Goal: Task Accomplishment & Management: Manage account settings

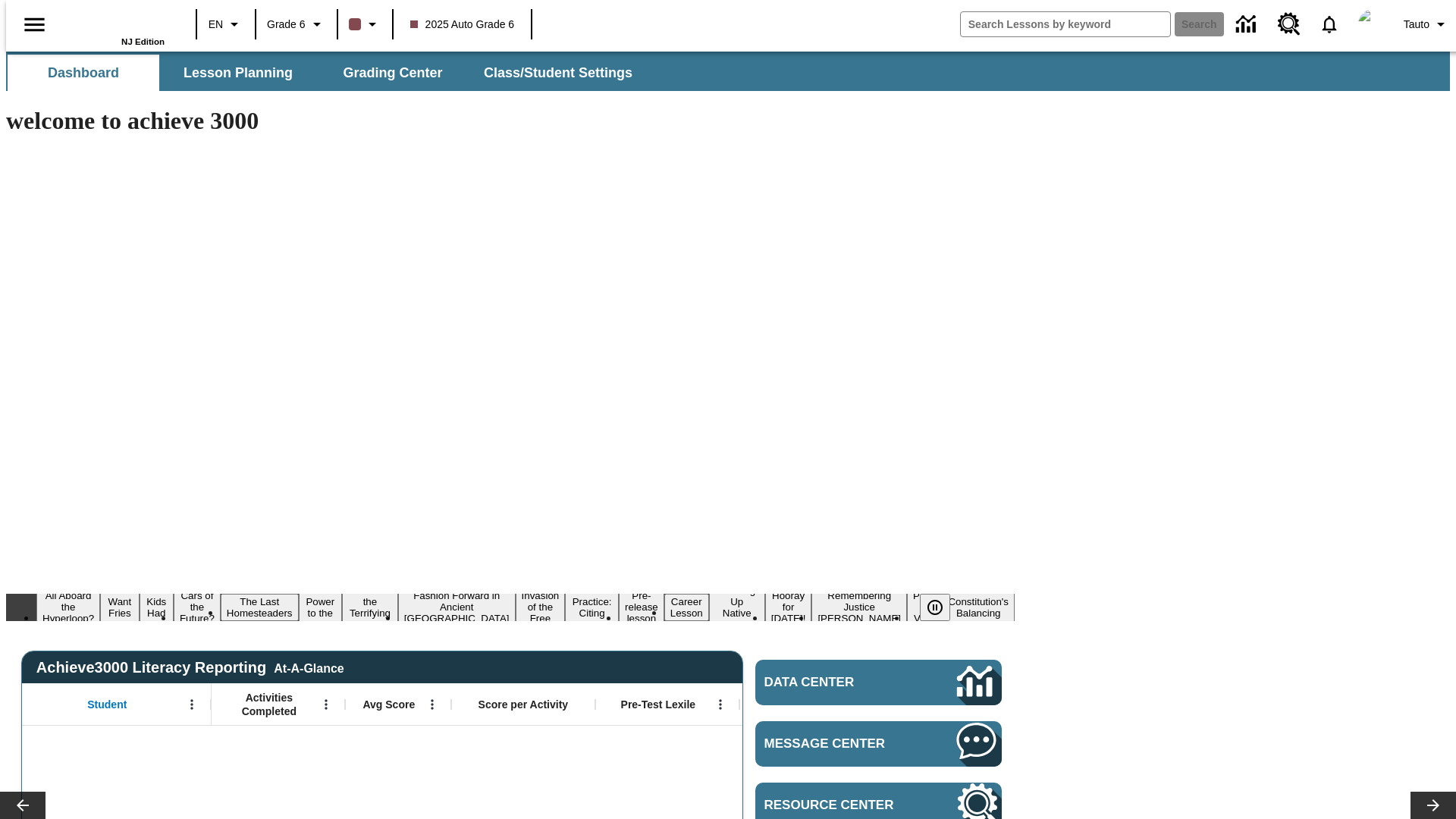
type input "-1"
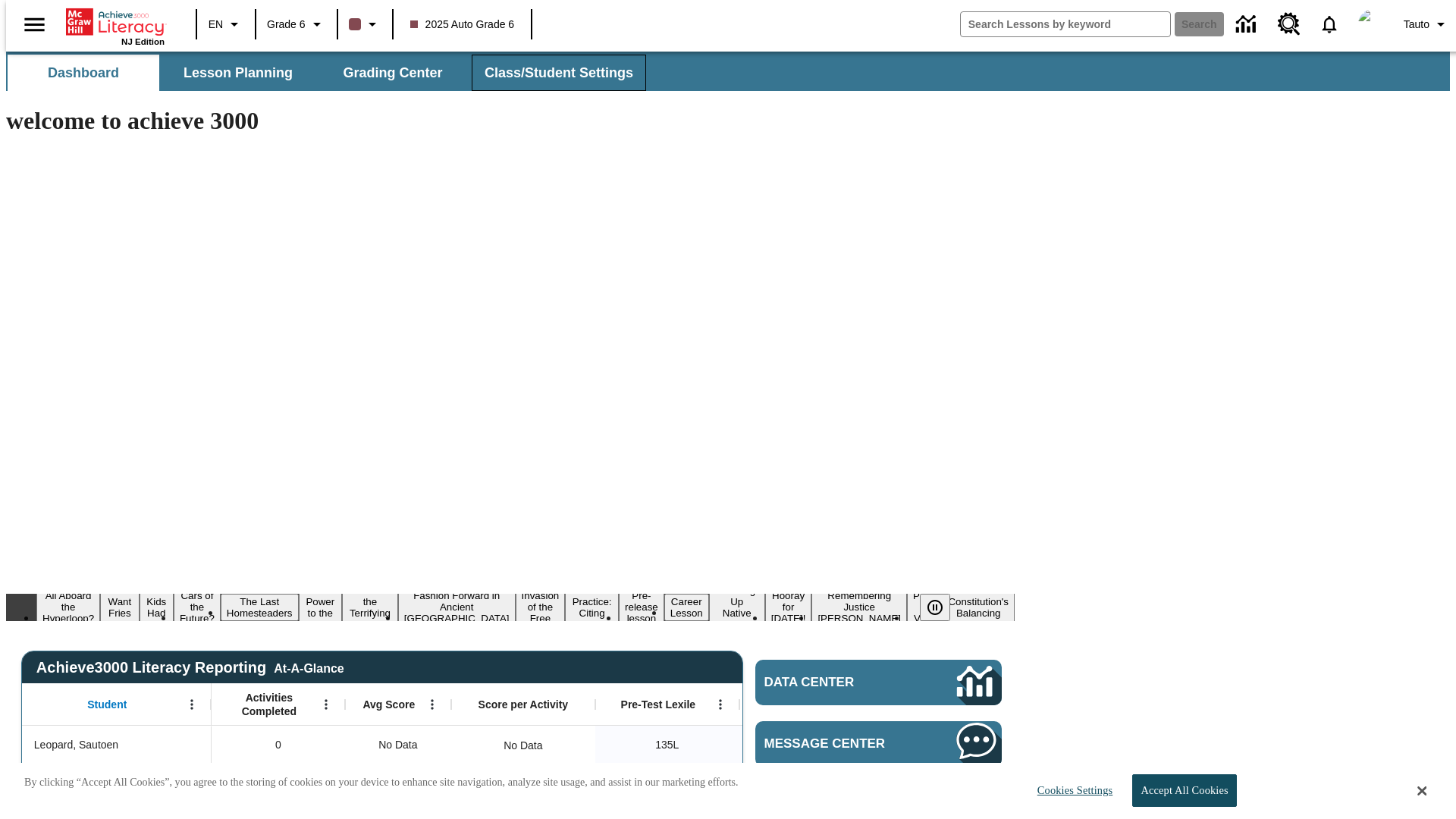
click at [551, 73] on span "Class/Student Settings" at bounding box center [558, 73] width 149 height 18
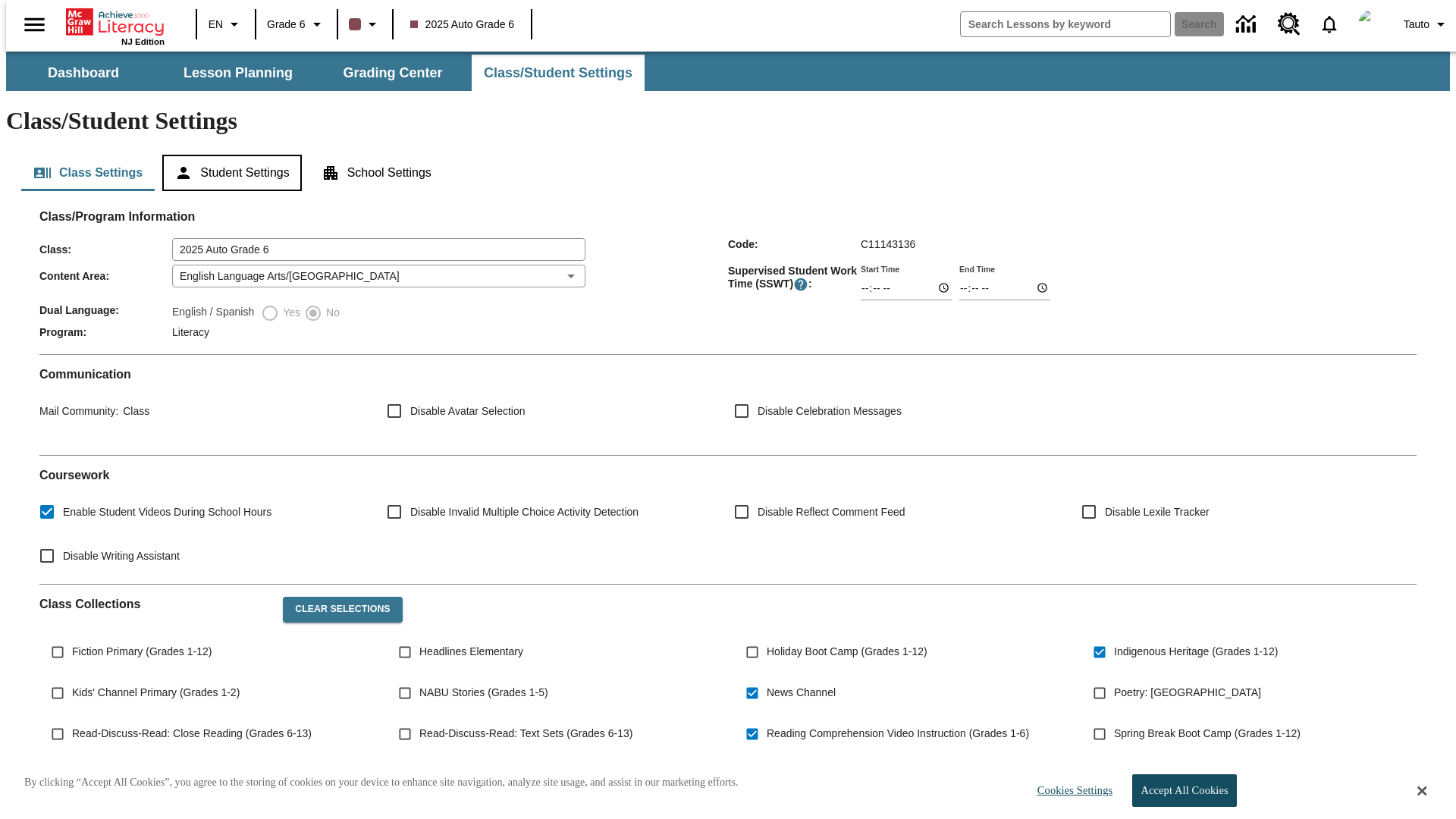
click at [228, 154] on button "Student Settings" at bounding box center [231, 172] width 138 height 36
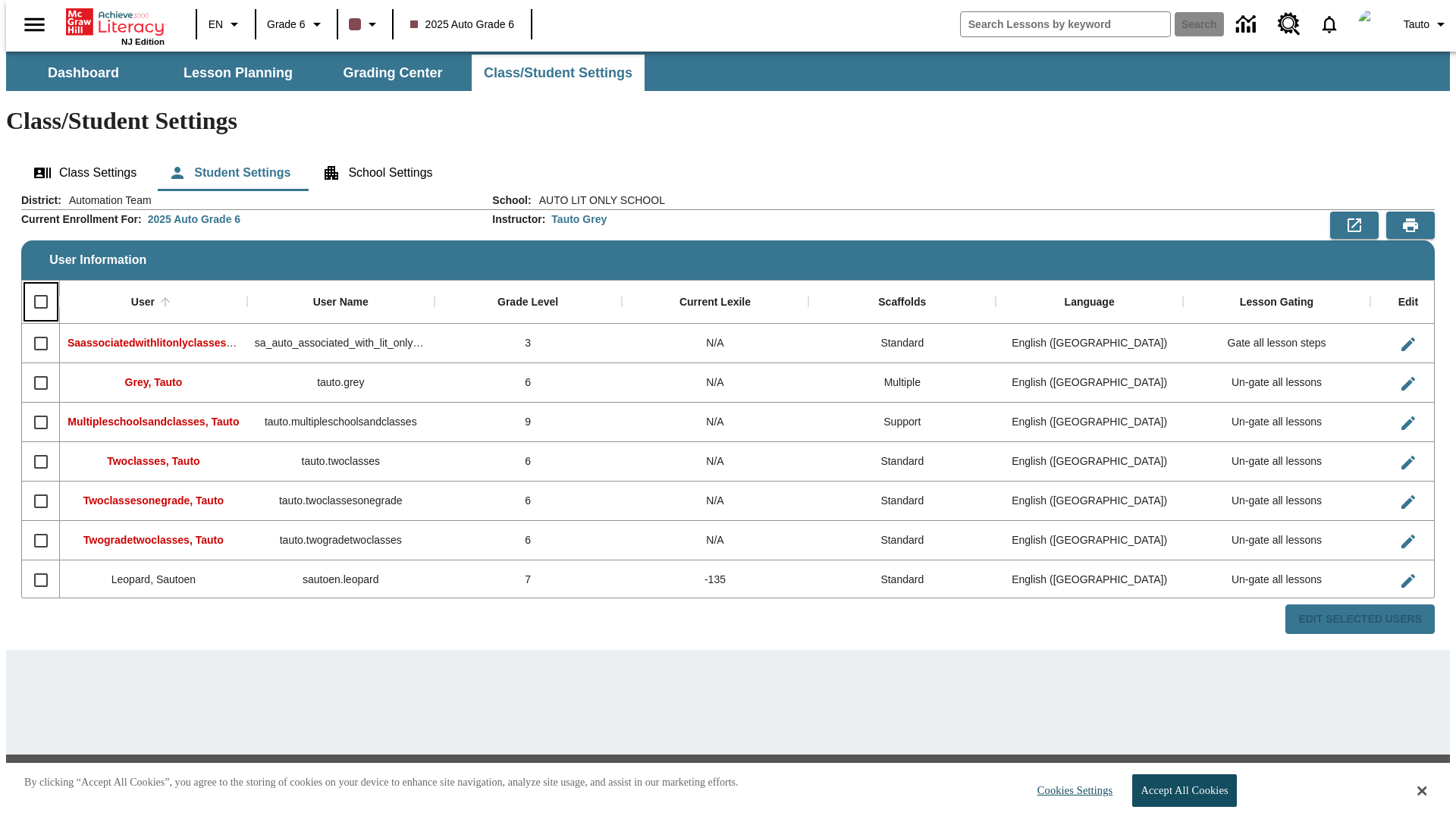
click at [34, 286] on input "Select all rows" at bounding box center [41, 302] width 32 height 32
checkbox input "true"
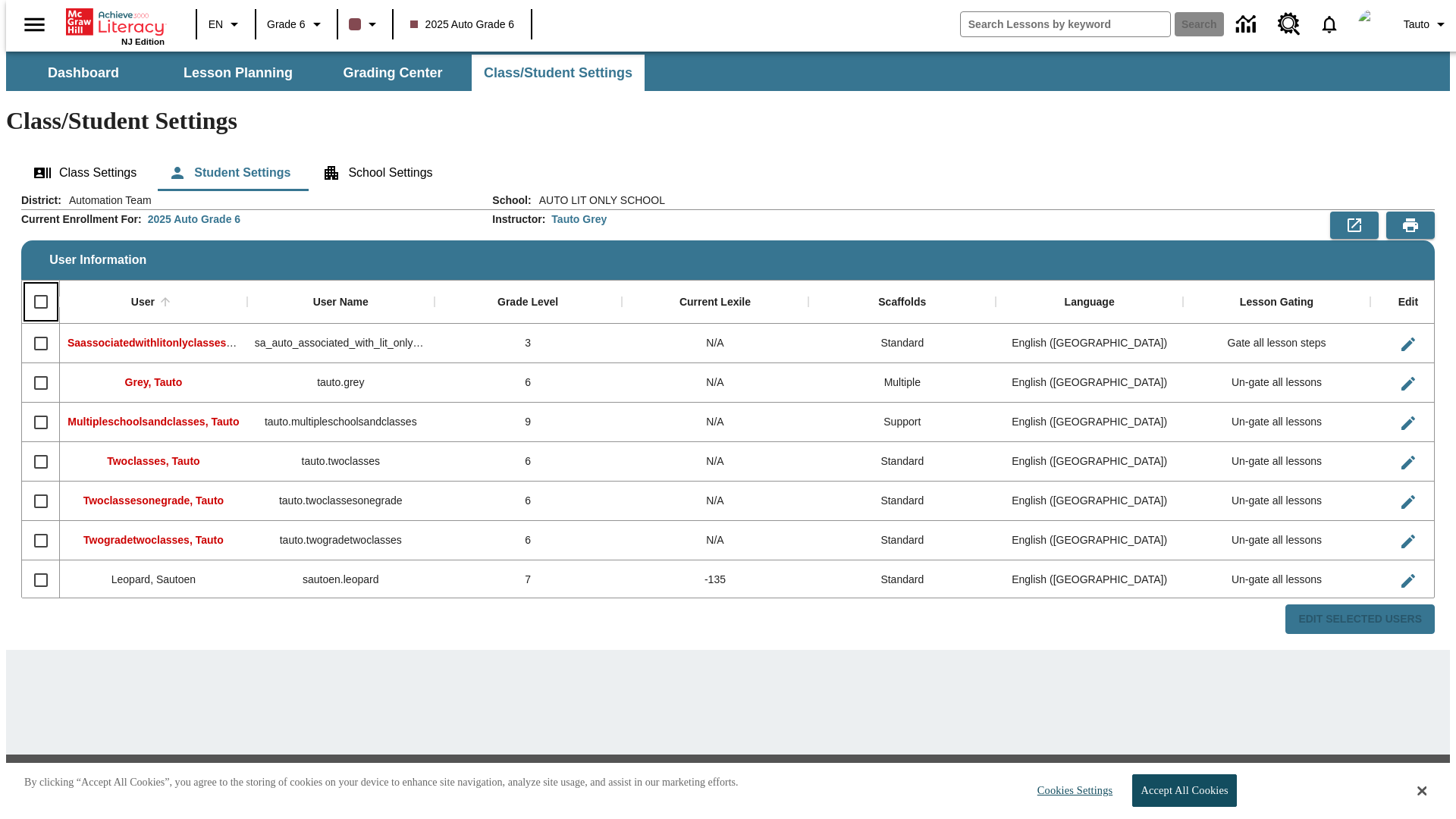
checkbox input "true"
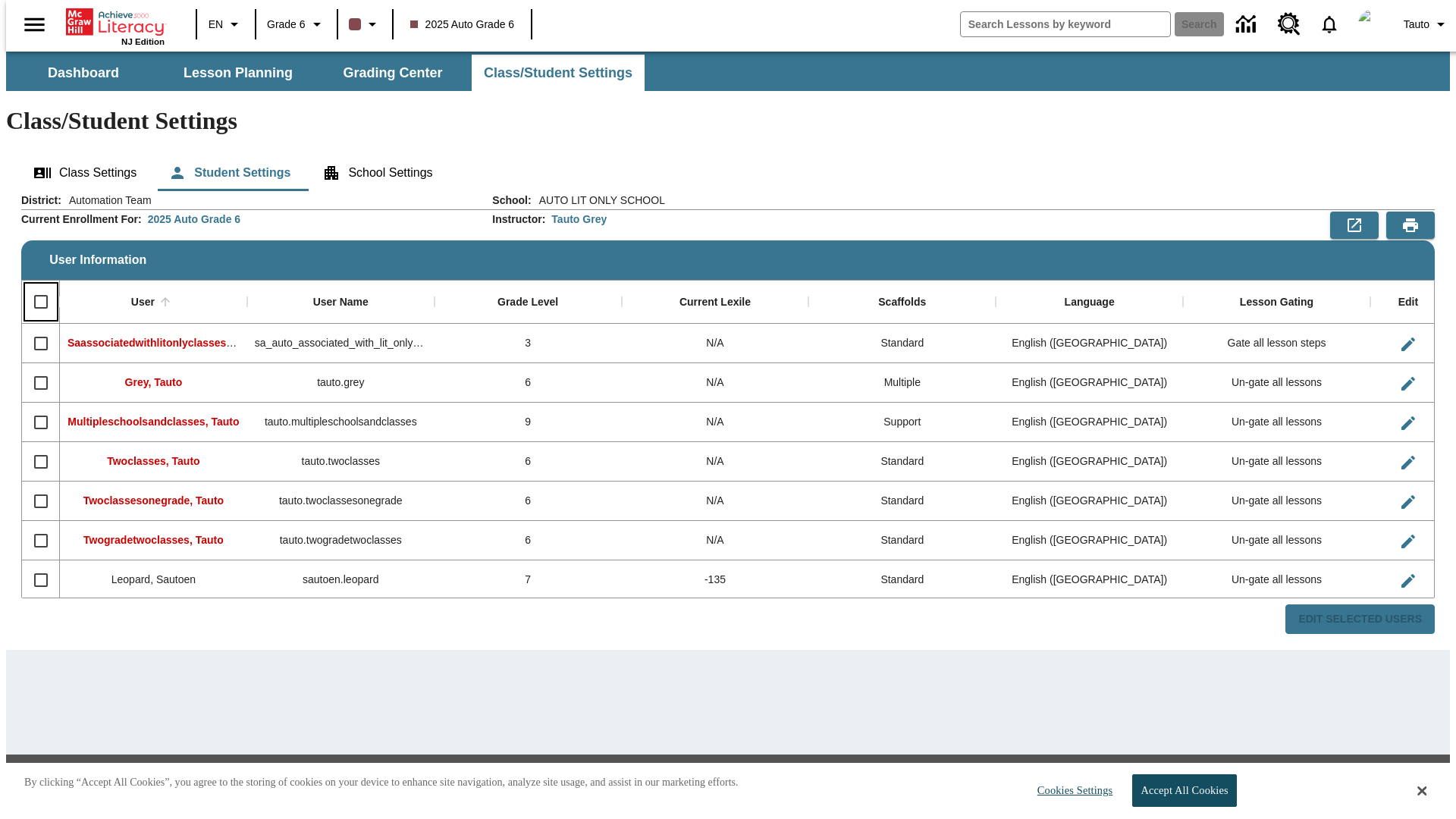
checkbox input "true"
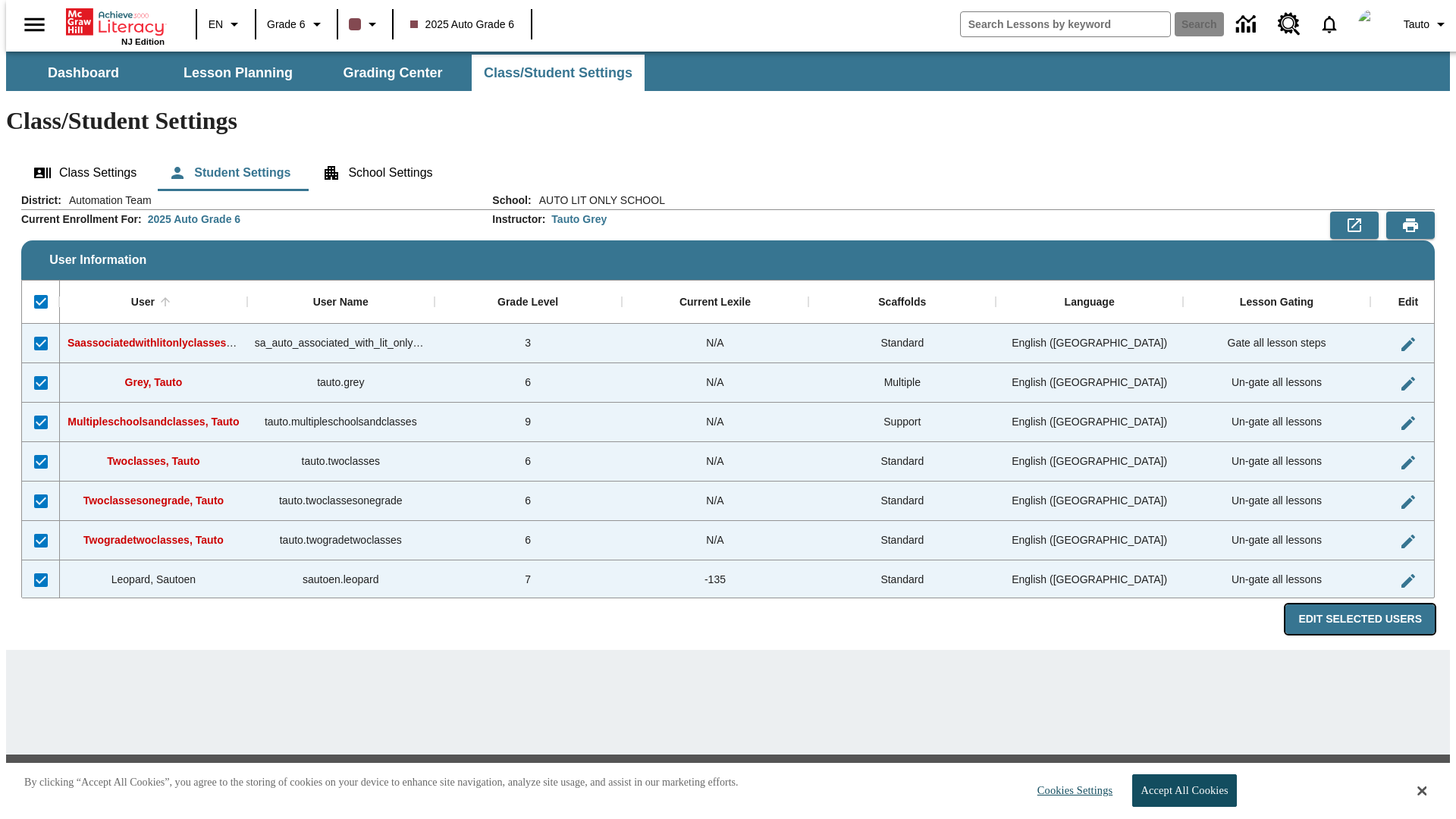
click at [1371, 604] on button "Edit Selected Users" at bounding box center [1359, 618] width 149 height 29
